Goal: Check status: Check status

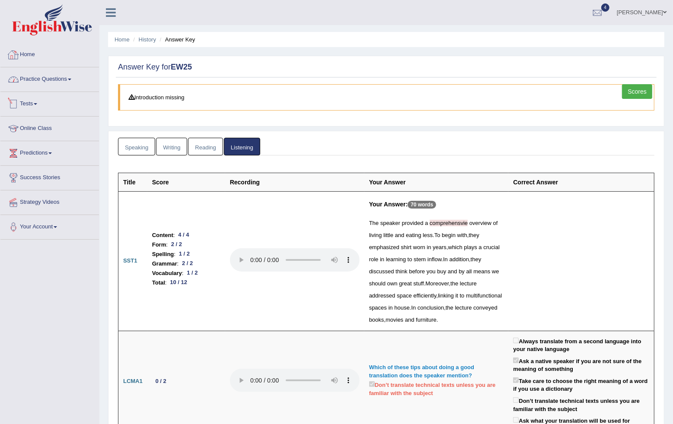
click at [29, 54] on link "Home" at bounding box center [49, 54] width 99 height 22
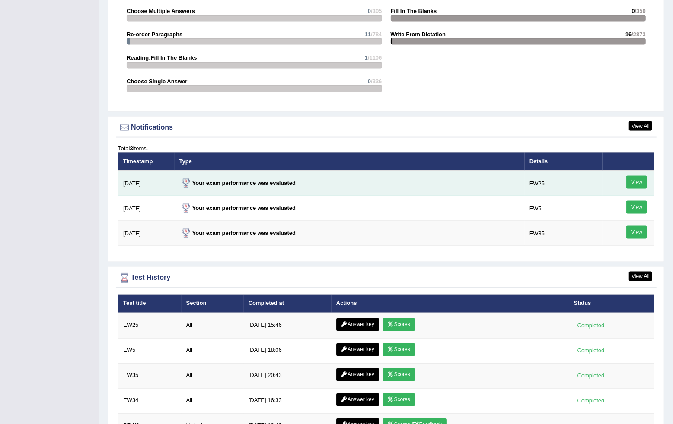
scroll to position [1024, 0]
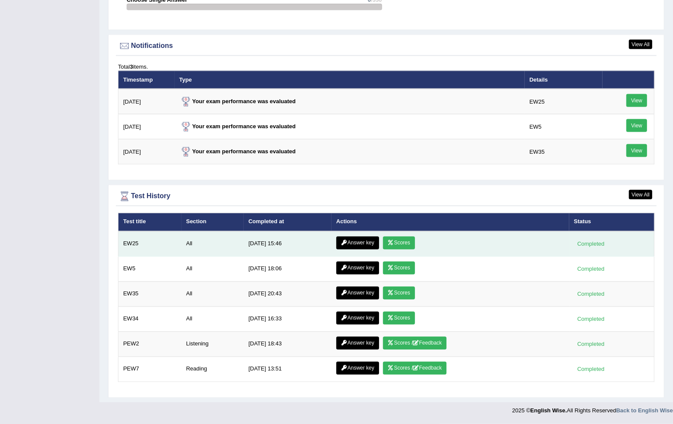
click at [388, 245] on icon at bounding box center [391, 243] width 6 height 5
